Goal: Task Accomplishment & Management: Complete application form

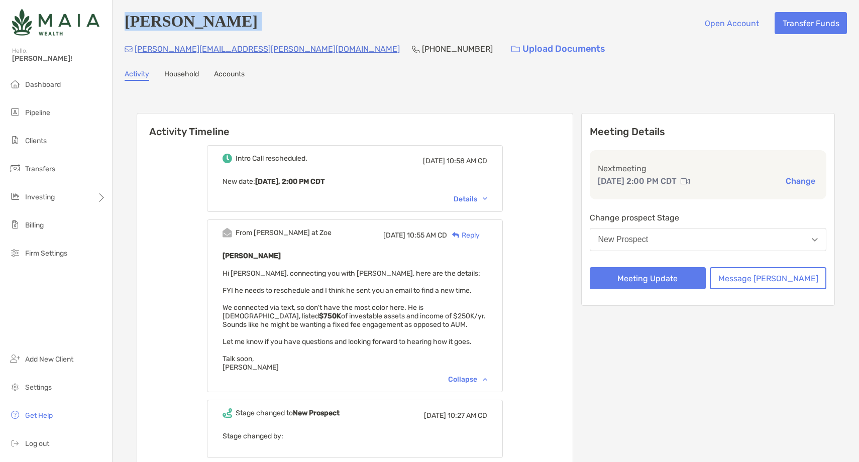
click at [648, 244] on div "New Prospect" at bounding box center [623, 239] width 50 height 9
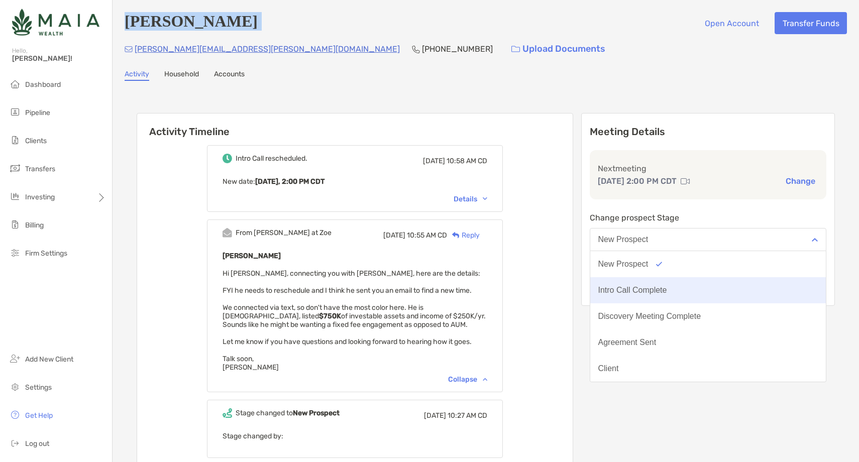
click at [663, 292] on div "Intro Call Complete" at bounding box center [632, 290] width 69 height 9
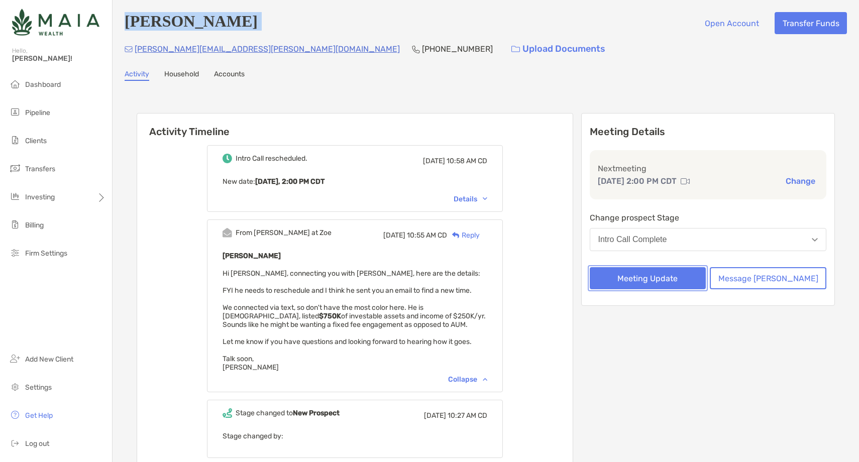
click at [654, 286] on button "Meeting Update" at bounding box center [647, 278] width 116 height 22
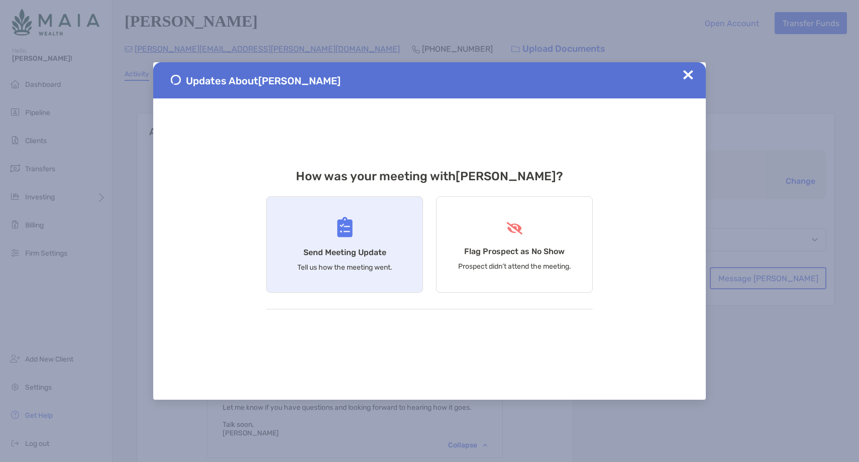
click at [369, 270] on p "Tell us how the meeting went." at bounding box center [344, 267] width 95 height 9
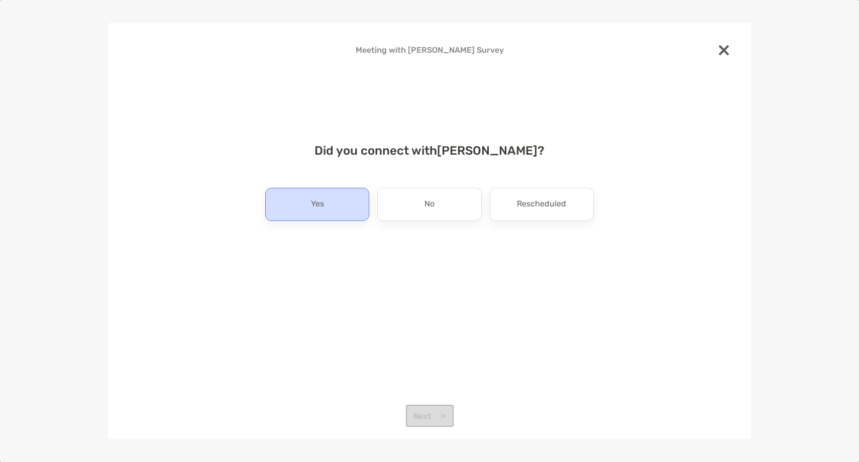
click at [336, 217] on div "Yes" at bounding box center [317, 204] width 104 height 33
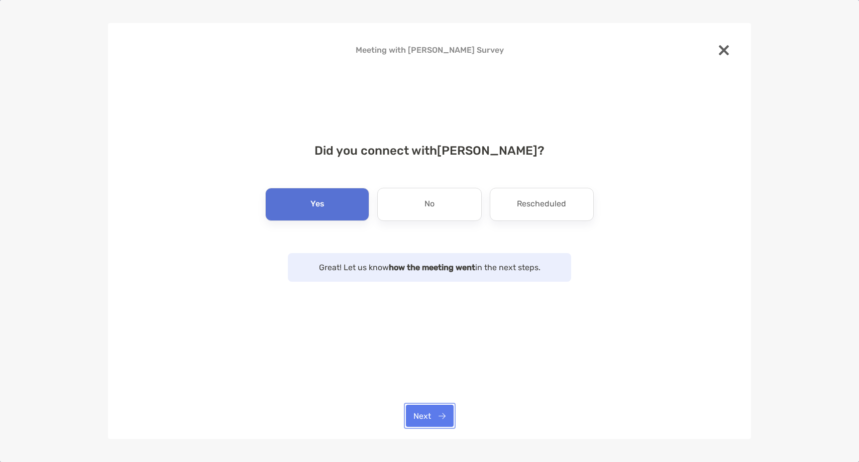
click at [418, 415] on button "Next" at bounding box center [430, 416] width 48 height 22
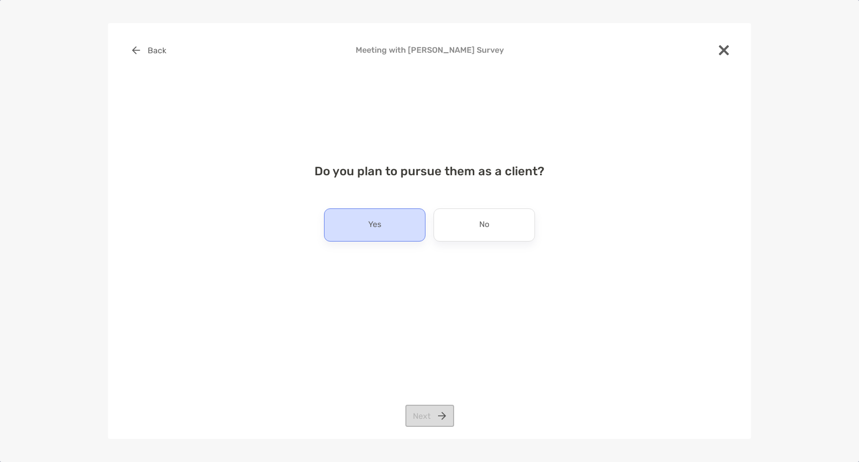
click at [384, 229] on div "Yes" at bounding box center [374, 224] width 101 height 33
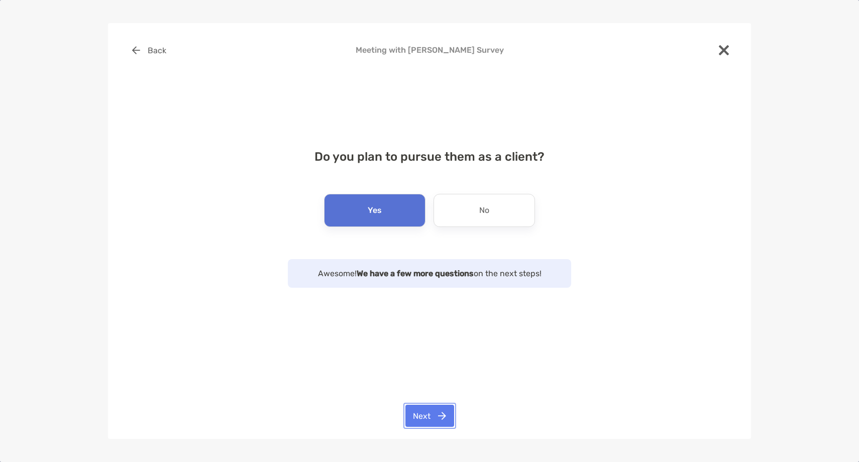
click at [415, 410] on button "Next" at bounding box center [429, 416] width 49 height 22
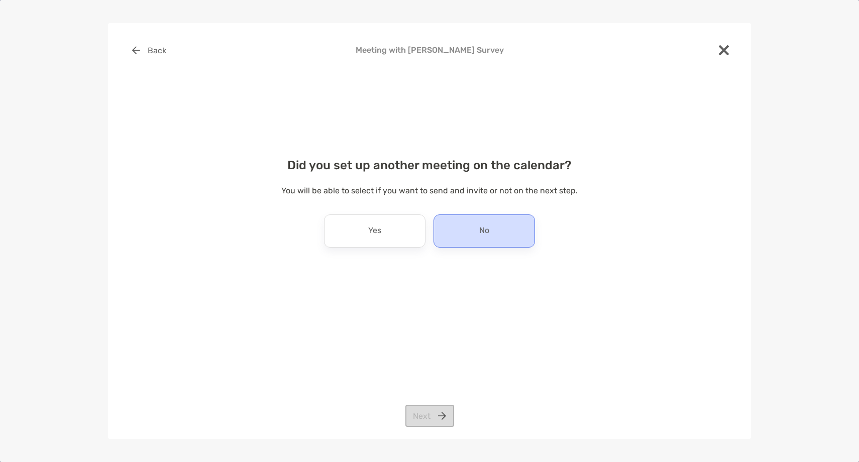
click at [453, 228] on div "No" at bounding box center [483, 230] width 101 height 33
click at [420, 410] on button "Next" at bounding box center [429, 416] width 49 height 22
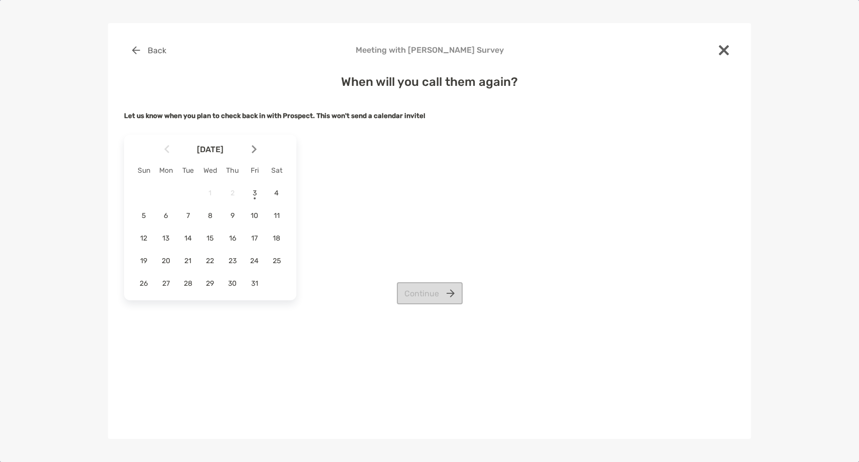
click at [164, 285] on div "Continue" at bounding box center [429, 293] width 611 height 22
click at [166, 281] on span "27" at bounding box center [165, 283] width 17 height 9
click at [428, 290] on button "Continue" at bounding box center [430, 293] width 66 height 22
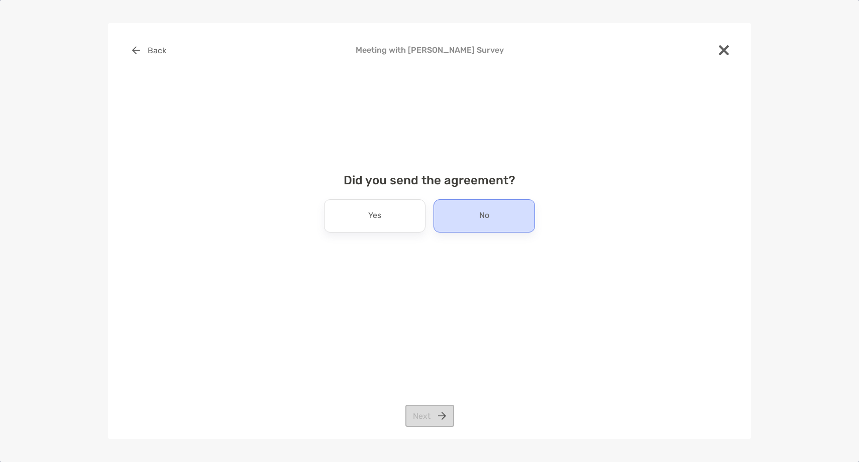
click at [464, 217] on div "No" at bounding box center [483, 215] width 101 height 33
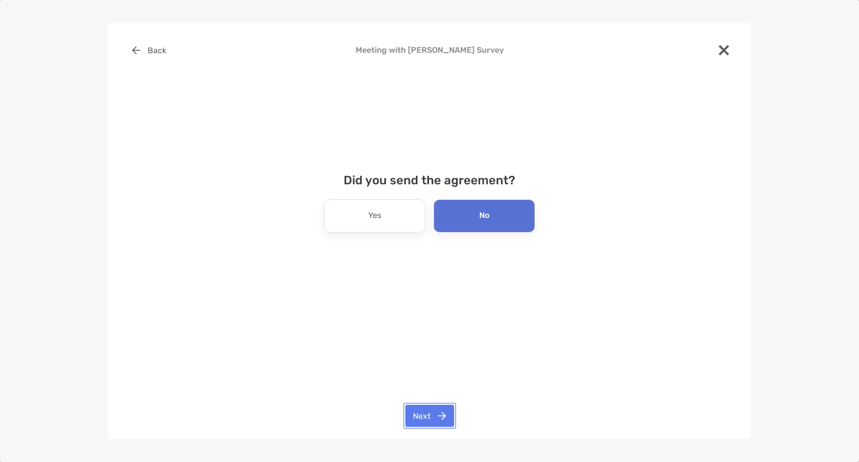
click at [422, 423] on button "Next" at bounding box center [429, 416] width 49 height 22
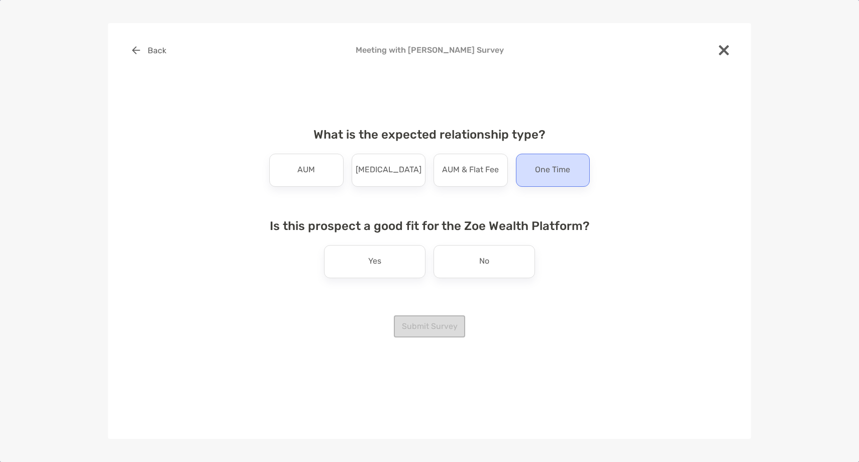
click at [528, 157] on div "One Time" at bounding box center [553, 170] width 74 height 33
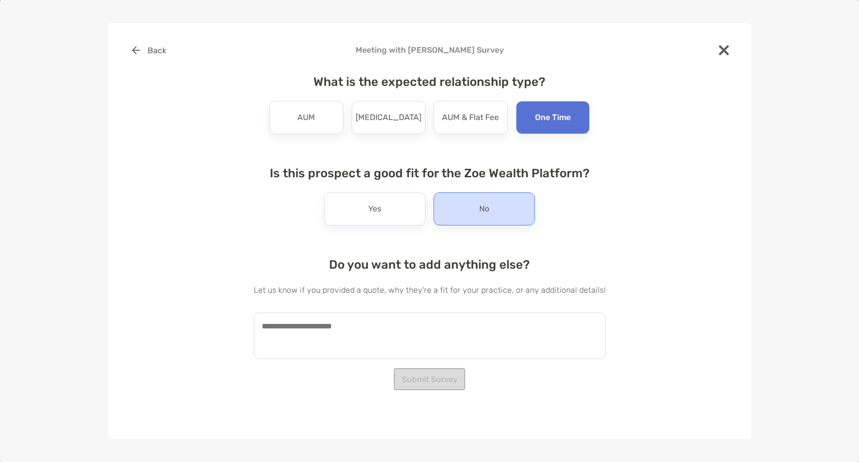
click at [467, 203] on div "No" at bounding box center [483, 208] width 101 height 33
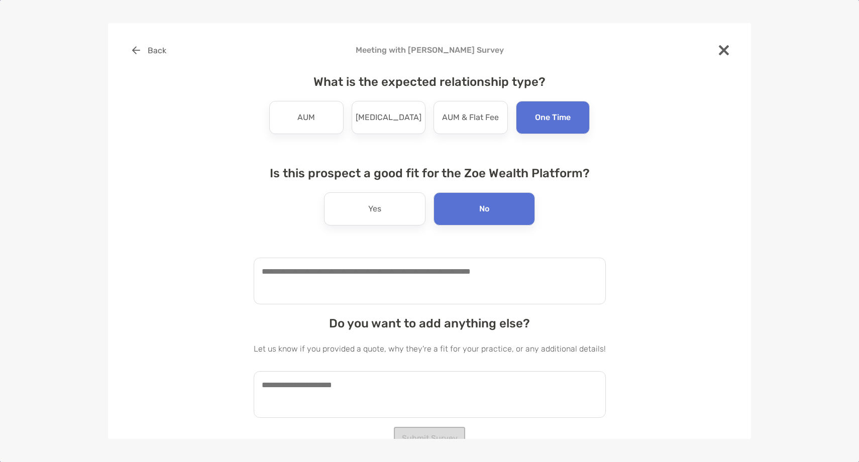
click at [377, 284] on textarea at bounding box center [430, 281] width 352 height 47
type textarea "**********"
click at [401, 382] on textarea at bounding box center [430, 394] width 352 height 47
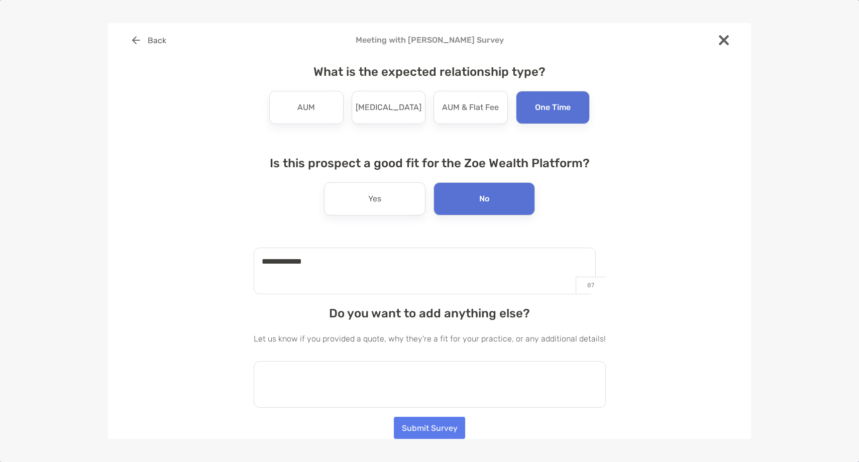
scroll to position [10, 0]
paste textarea "**********"
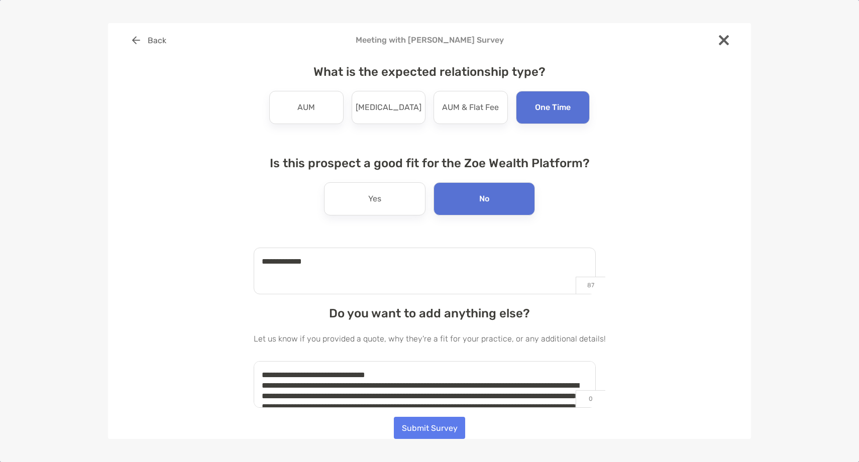
scroll to position [11, 0]
click at [378, 385] on textarea "**********" at bounding box center [425, 384] width 342 height 47
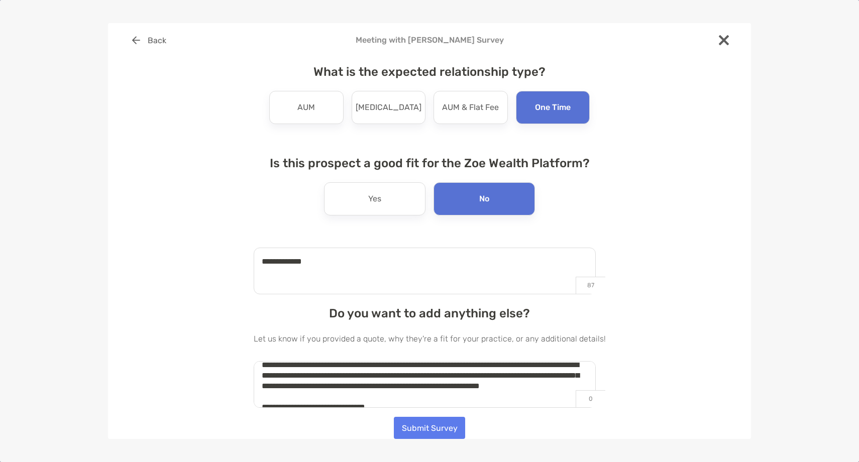
scroll to position [0, 0]
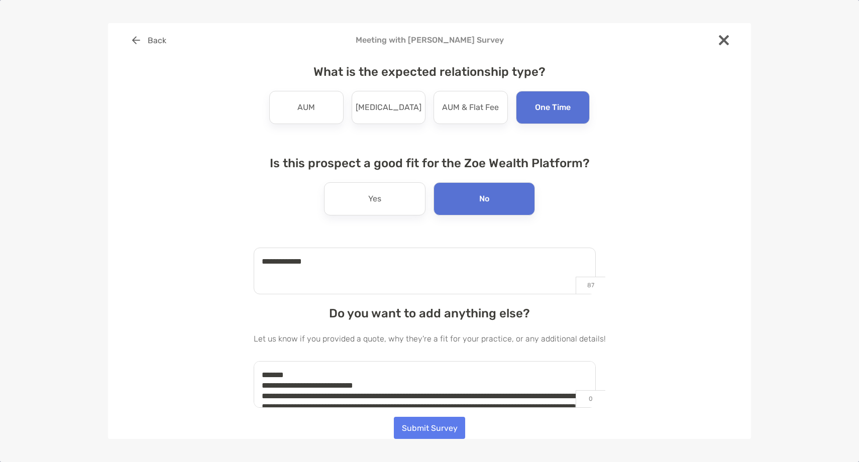
drag, startPoint x: 485, startPoint y: 393, endPoint x: 152, endPoint y: 318, distance: 341.8
click at [152, 318] on div "**********" at bounding box center [429, 220] width 611 height 383
paste textarea "**********"
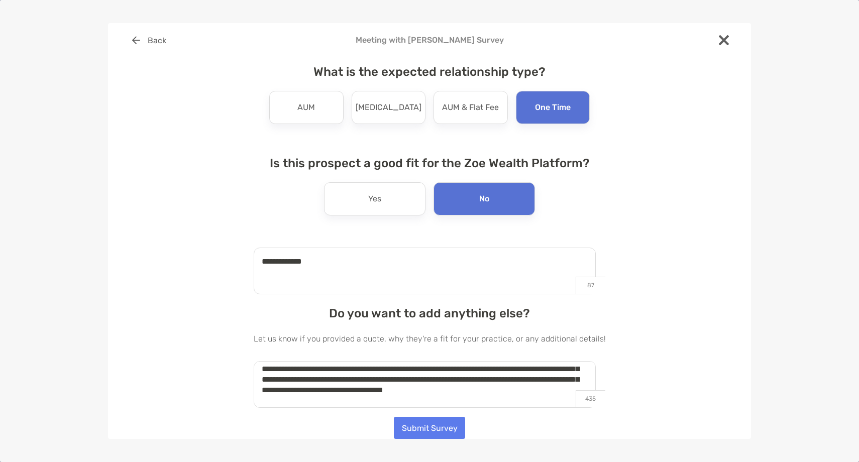
scroll to position [48, 0]
type textarea "**********"
click at [421, 426] on button "Submit Survey" at bounding box center [429, 427] width 71 height 22
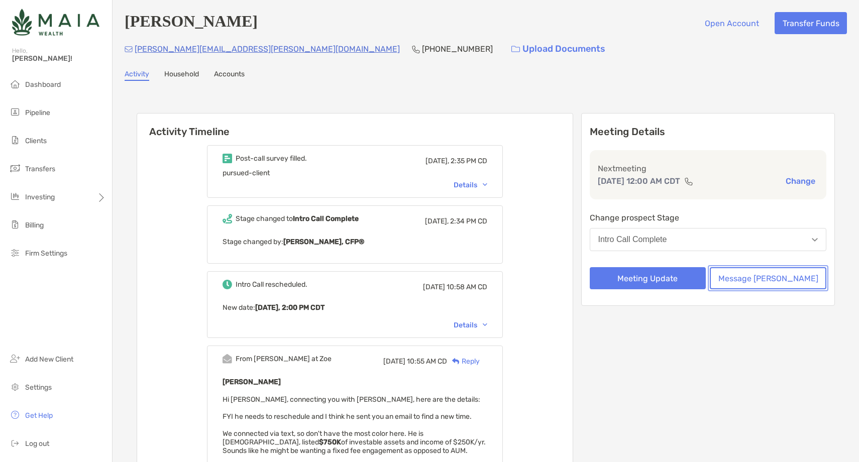
click at [782, 278] on button "Message [PERSON_NAME]" at bounding box center [767, 278] width 116 height 22
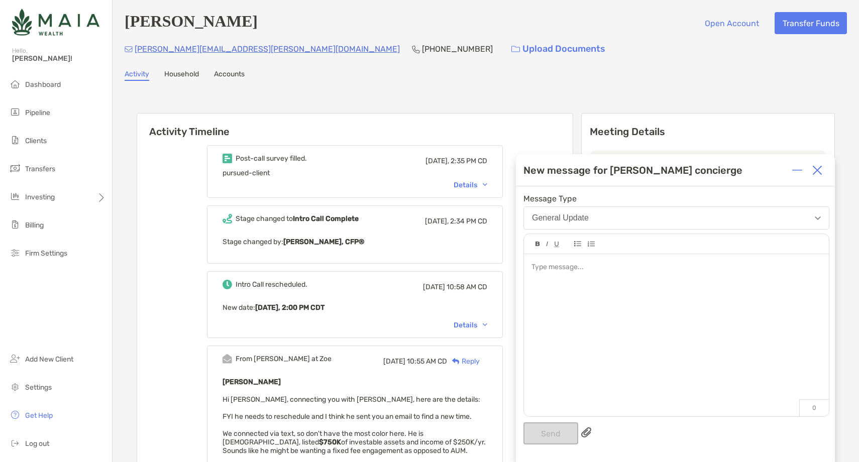
click at [561, 299] on div at bounding box center [676, 330] width 305 height 152
click at [613, 258] on div at bounding box center [676, 330] width 305 height 152
click at [597, 278] on div at bounding box center [676, 330] width 305 height 152
click at [608, 313] on div at bounding box center [676, 330] width 305 height 152
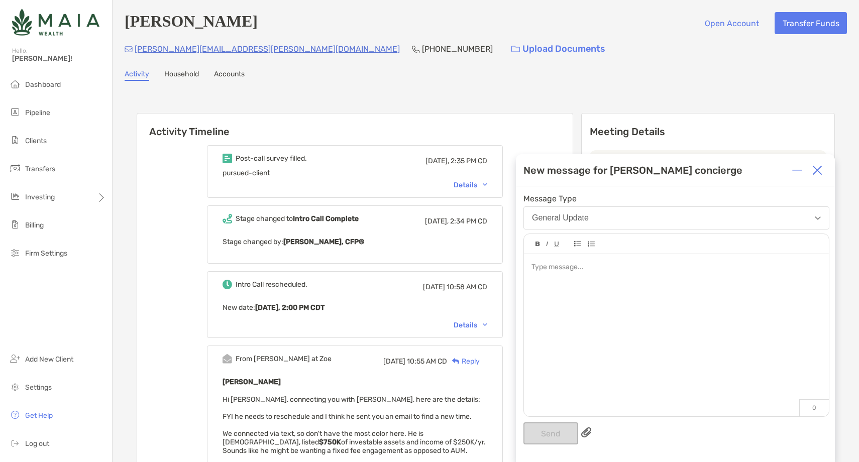
click at [573, 320] on div at bounding box center [676, 330] width 305 height 152
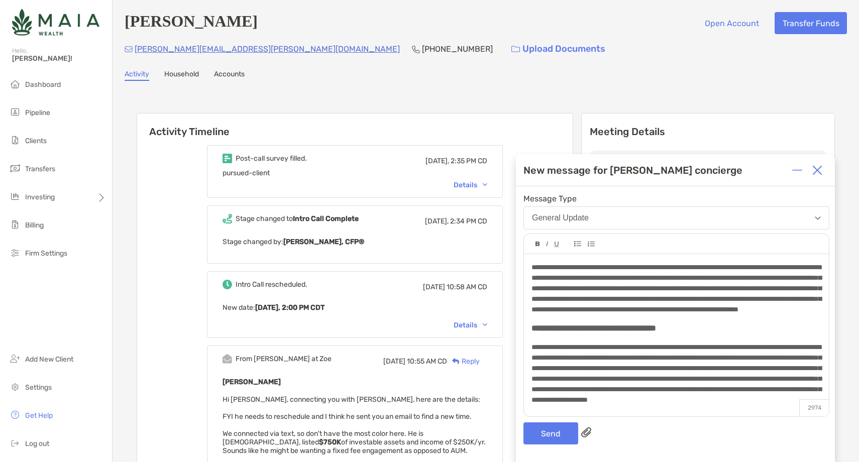
click at [531, 267] on span "**********" at bounding box center [676, 288] width 290 height 49
click at [557, 441] on button "Send" at bounding box center [550, 433] width 55 height 22
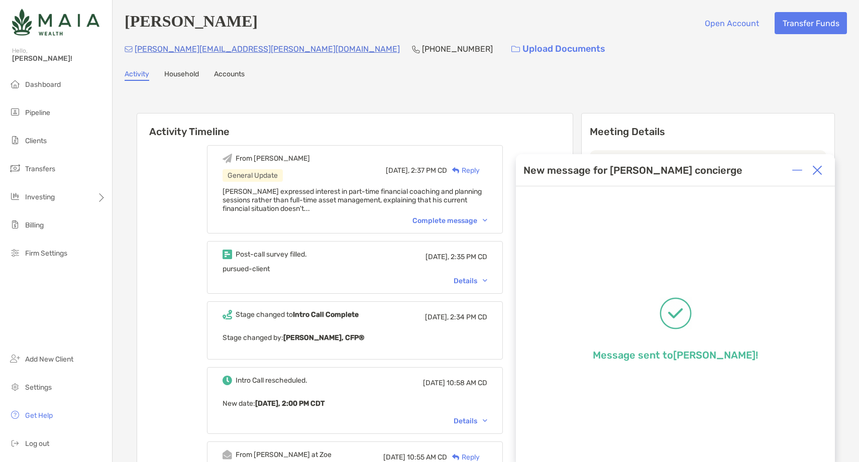
click at [821, 171] on img at bounding box center [817, 170] width 10 height 10
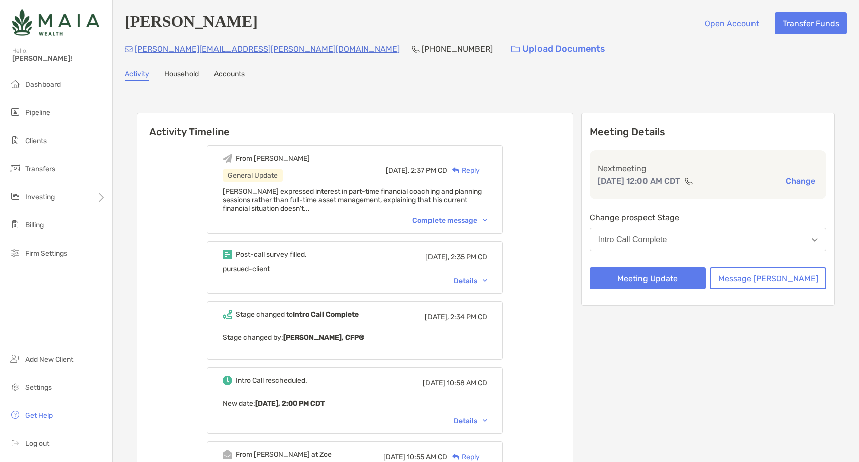
click at [451, 222] on div "Complete message" at bounding box center [449, 220] width 75 height 9
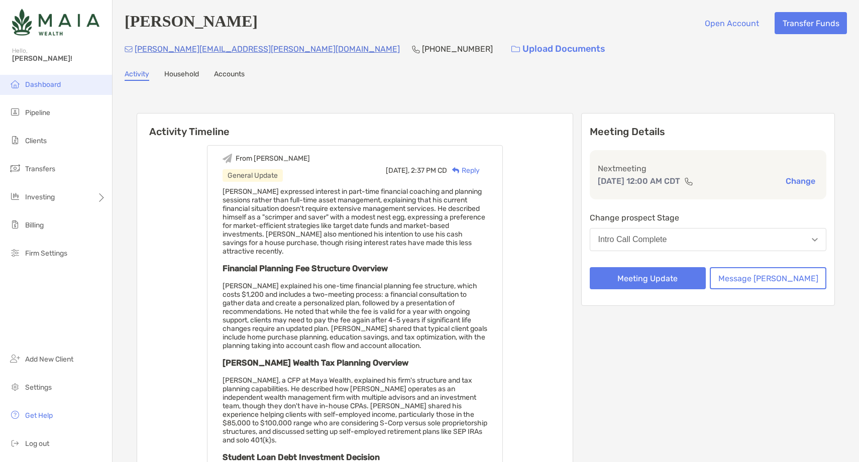
click at [68, 84] on li "Dashboard" at bounding box center [56, 85] width 112 height 20
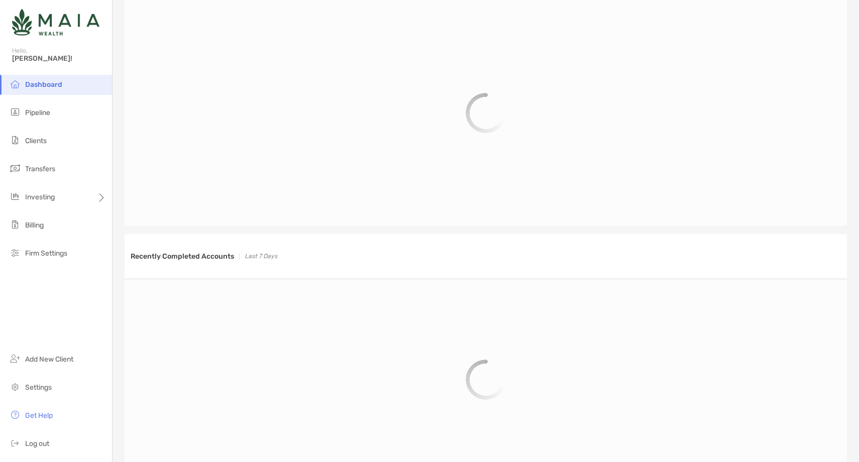
scroll to position [512, 0]
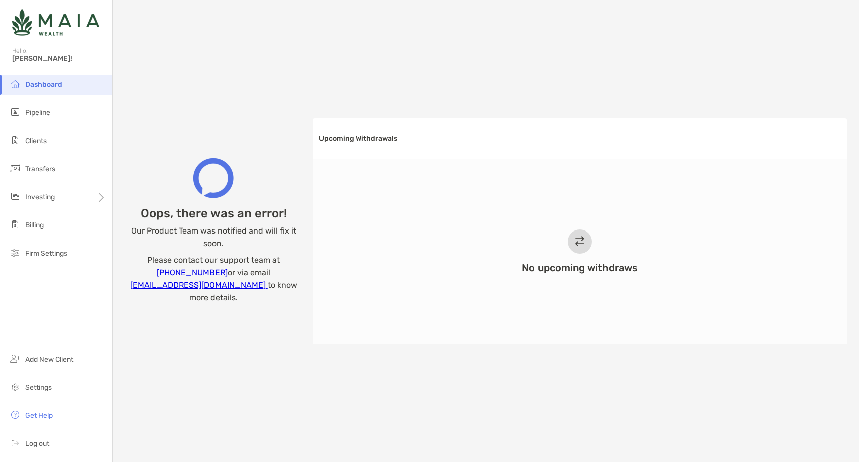
click at [78, 85] on li "Dashboard" at bounding box center [56, 85] width 112 height 20
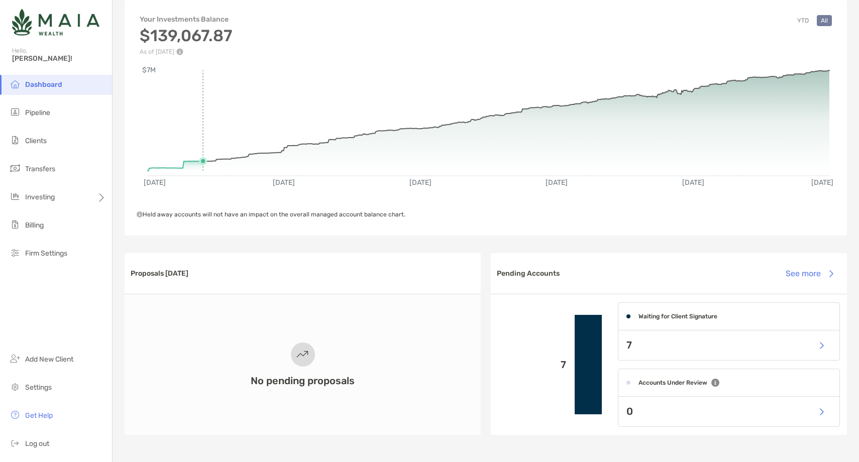
scroll to position [0, 0]
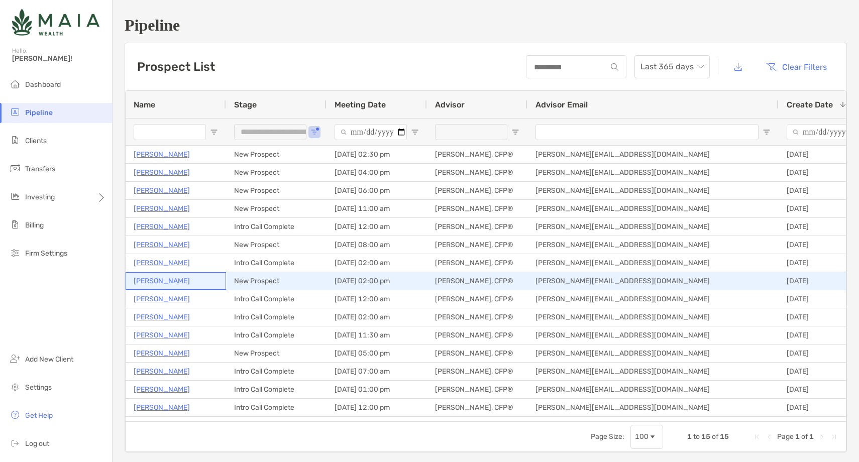
click at [147, 282] on p "[PERSON_NAME]" at bounding box center [162, 281] width 56 height 13
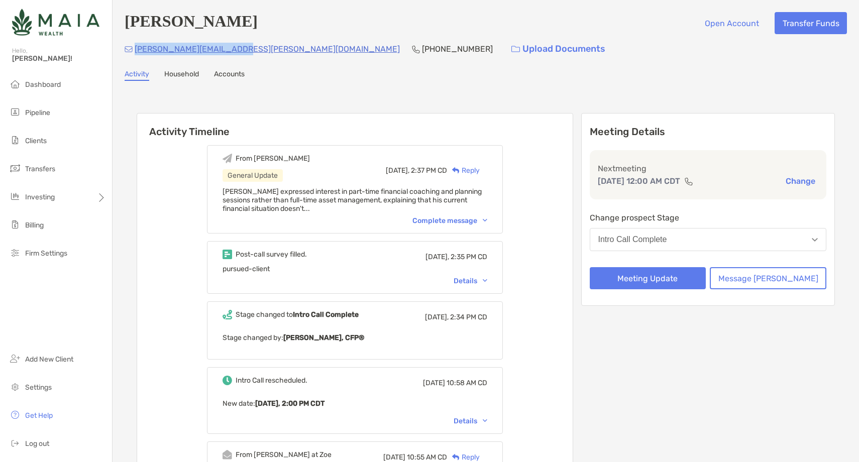
drag, startPoint x: 236, startPoint y: 53, endPoint x: 135, endPoint y: 53, distance: 100.9
click at [135, 53] on div "[PERSON_NAME][EMAIL_ADDRESS][PERSON_NAME][DOMAIN_NAME] [PHONE_NUMBER] Upload Do…" at bounding box center [486, 49] width 722 height 22
copy p "[PERSON_NAME][EMAIL_ADDRESS][PERSON_NAME][DOMAIN_NAME]"
click at [422, 52] on p "[PHONE_NUMBER]" at bounding box center [457, 49] width 71 height 13
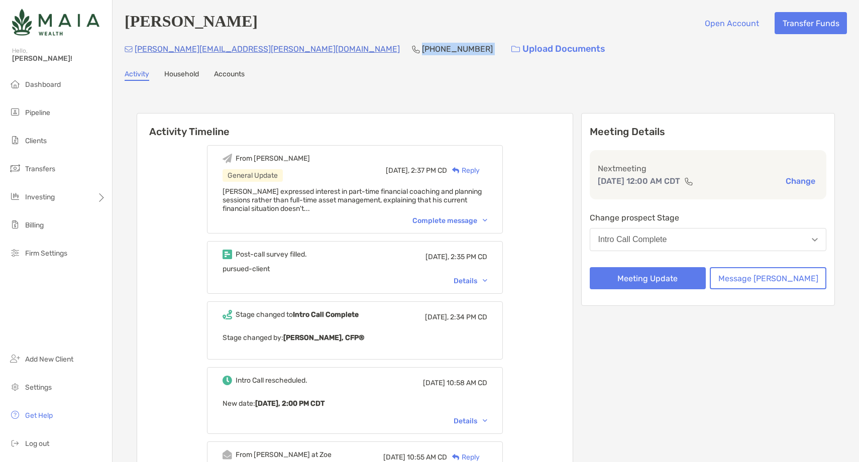
click at [422, 52] on p "[PHONE_NUMBER]" at bounding box center [457, 49] width 71 height 13
copy p "[PHONE_NUMBER]"
